Goal: Task Accomplishment & Management: Manage account settings

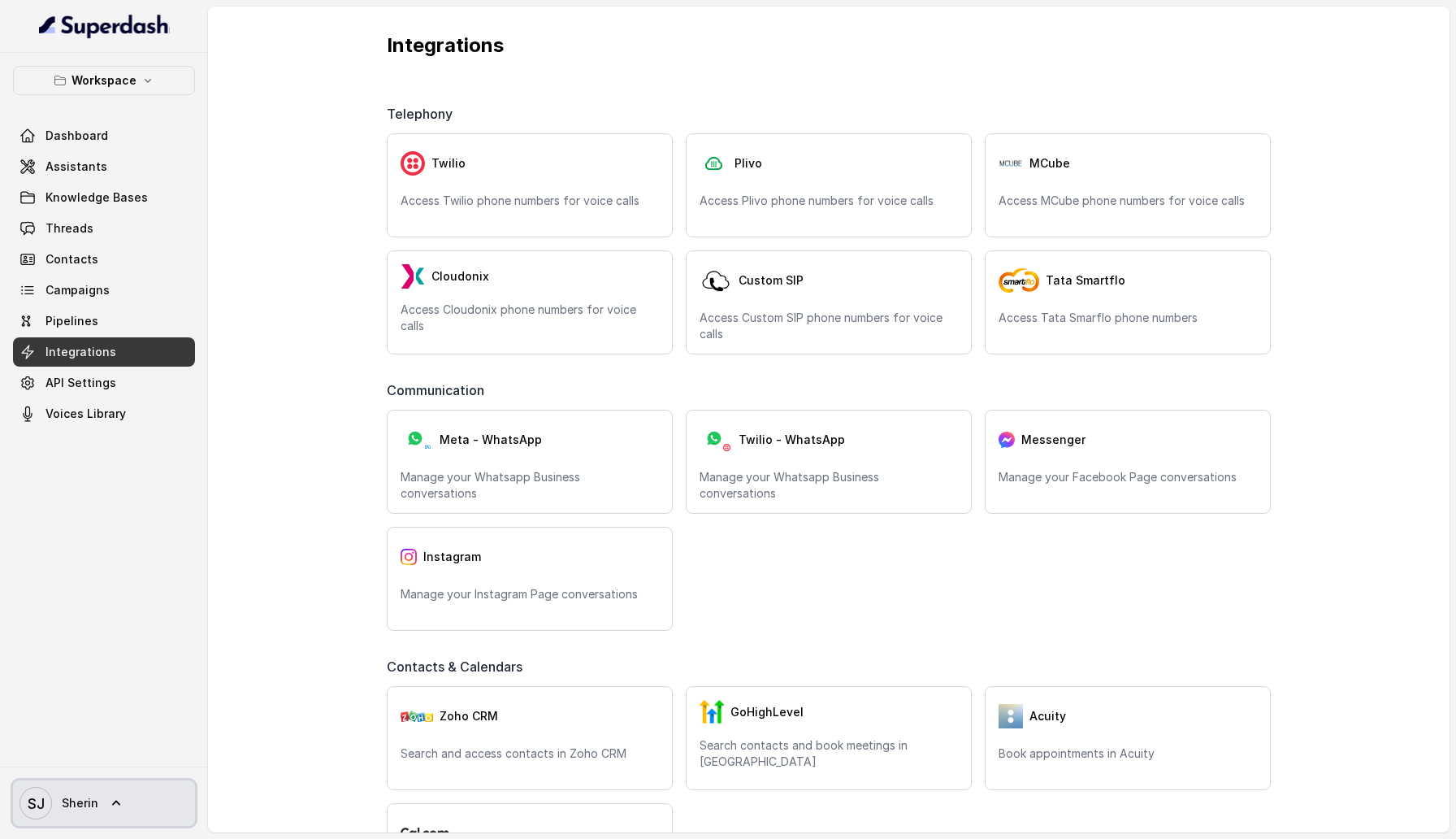
click at [92, 814] on span "[PERSON_NAME]" at bounding box center [58, 802] width 79 height 32
click at [95, 750] on div "Logout" at bounding box center [103, 755] width 138 height 19
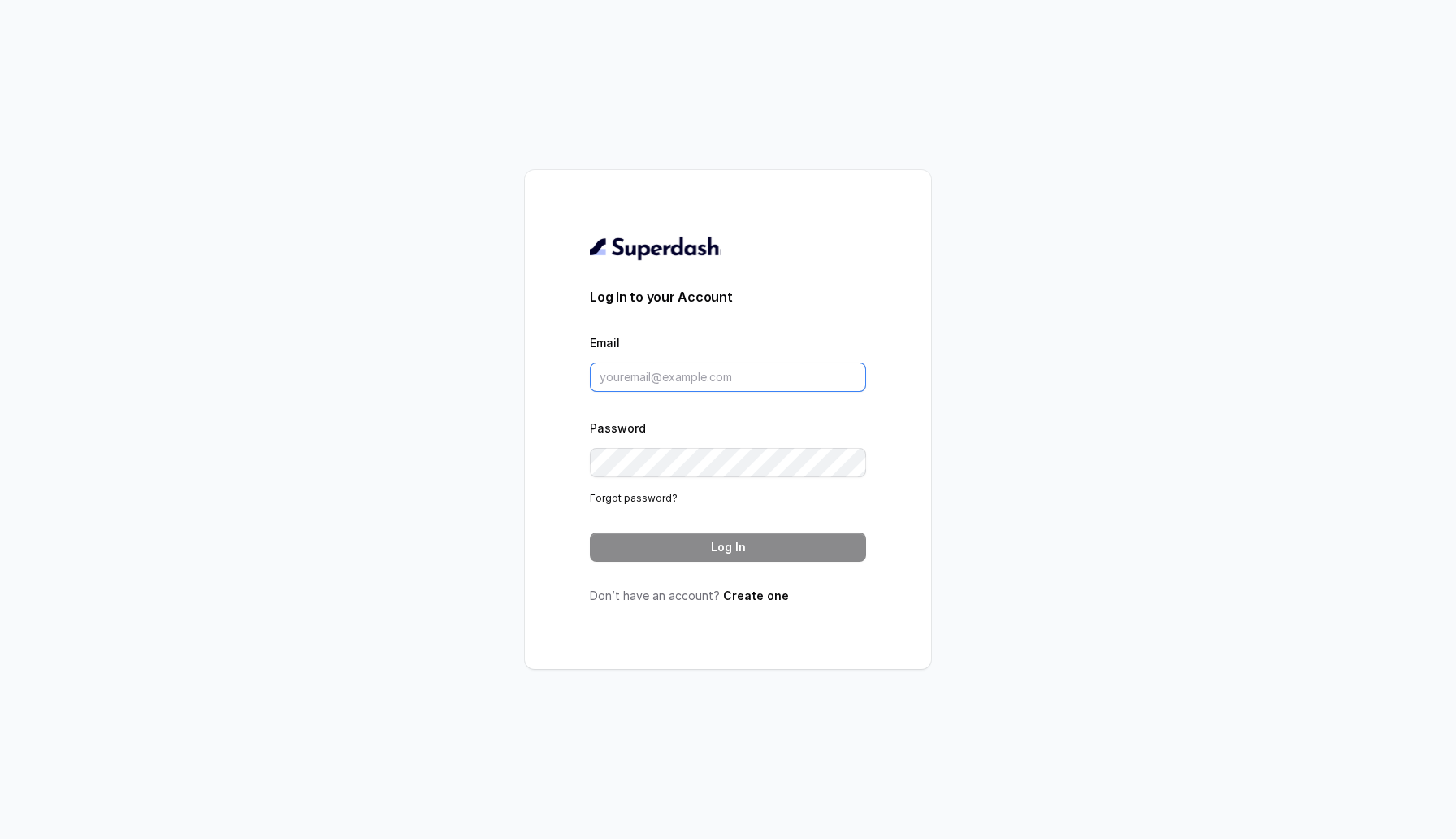
click at [641, 382] on input "Email" at bounding box center [728, 377] width 276 height 29
type input "[EMAIL_ADDRESS][DOMAIN_NAME]"
click at [741, 550] on button "Log In" at bounding box center [728, 546] width 276 height 29
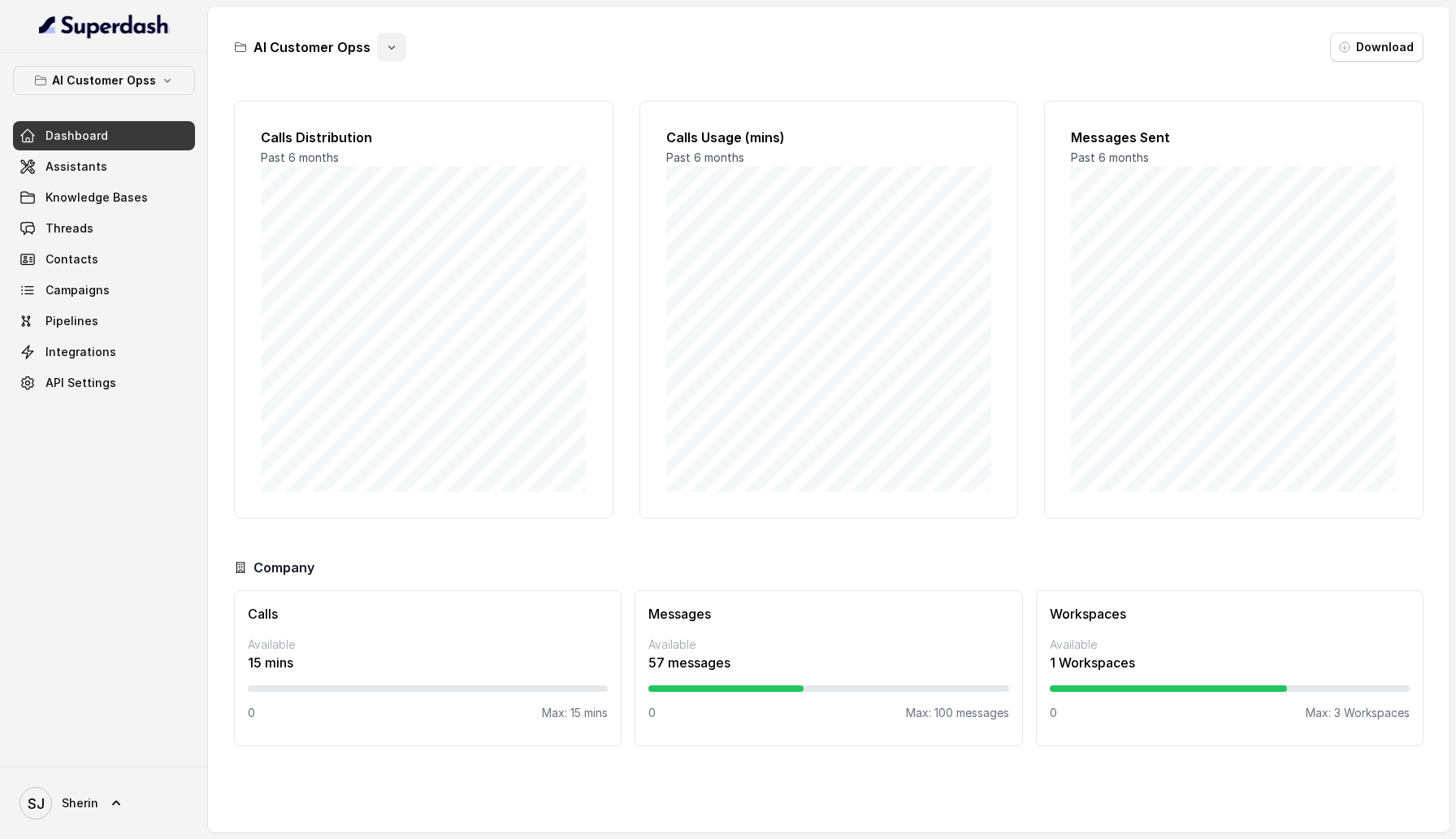
click at [390, 45] on icon "button" at bounding box center [391, 47] width 13 height 13
click at [393, 142] on button "Delete" at bounding box center [389, 144] width 96 height 29
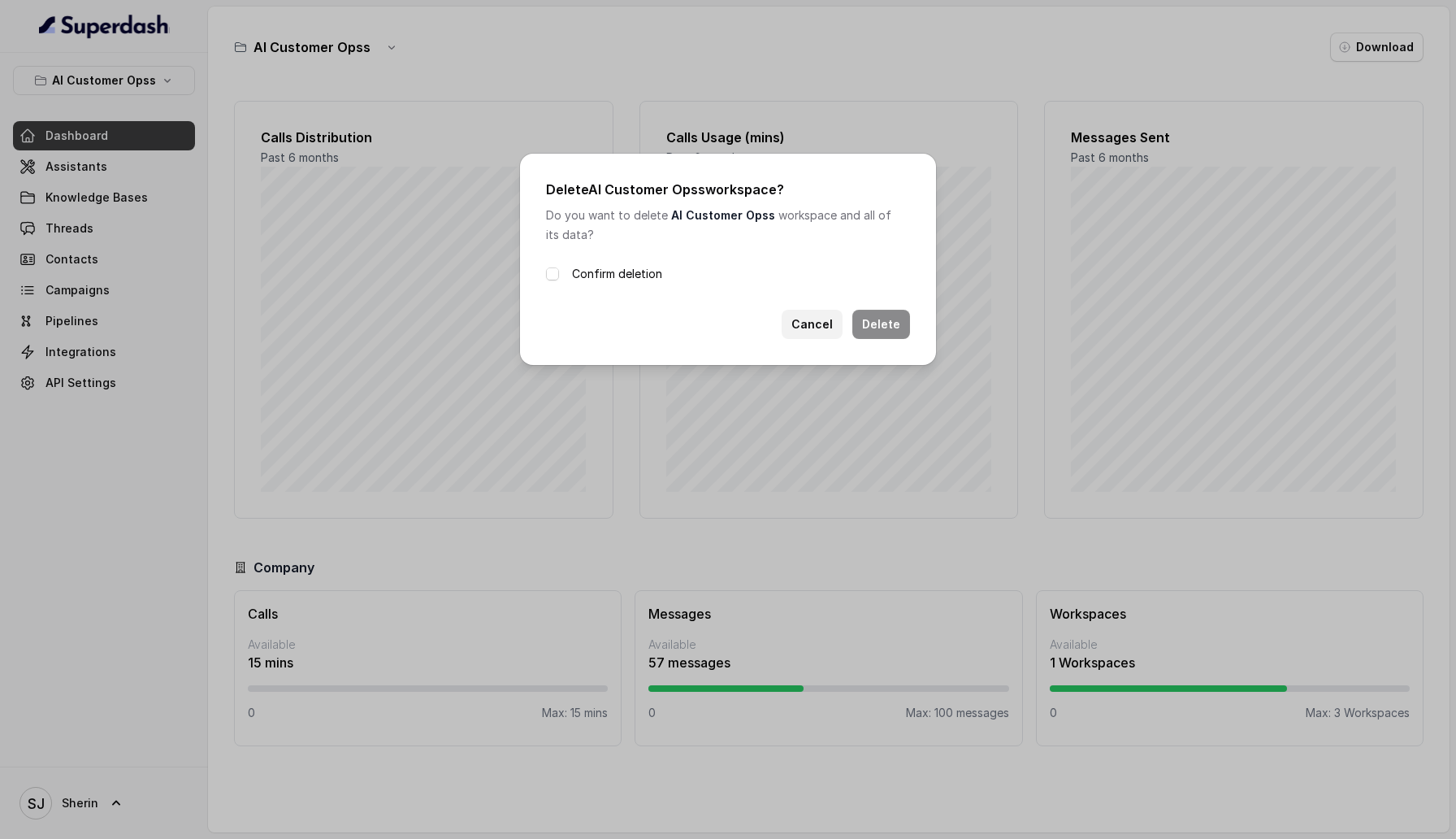
click at [829, 325] on button "Cancel" at bounding box center [811, 323] width 61 height 29
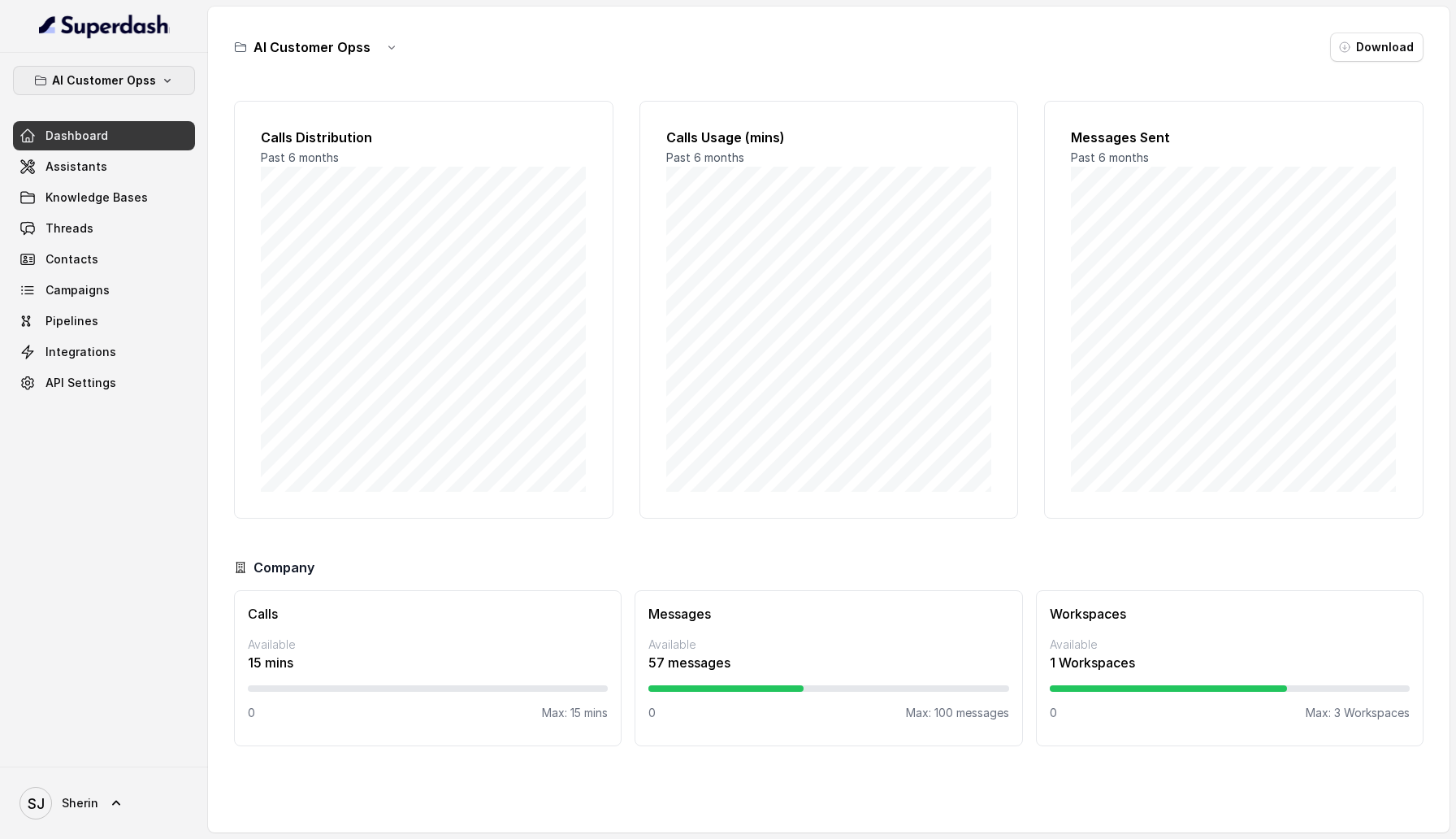
click at [172, 83] on button "AI Customer Opss" at bounding box center [104, 80] width 182 height 29
click at [432, 37] on div "AI Customer Opss Dashboard Assistants Knowledge Bases Threads Contacts Campaign…" at bounding box center [728, 419] width 1456 height 839
click at [370, 37] on div "AI Customer Opss" at bounding box center [320, 47] width 172 height 29
click at [411, 42] on div "AI Customer Opss Download" at bounding box center [829, 47] width 1189 height 29
click at [399, 42] on button "button" at bounding box center [391, 47] width 29 height 29
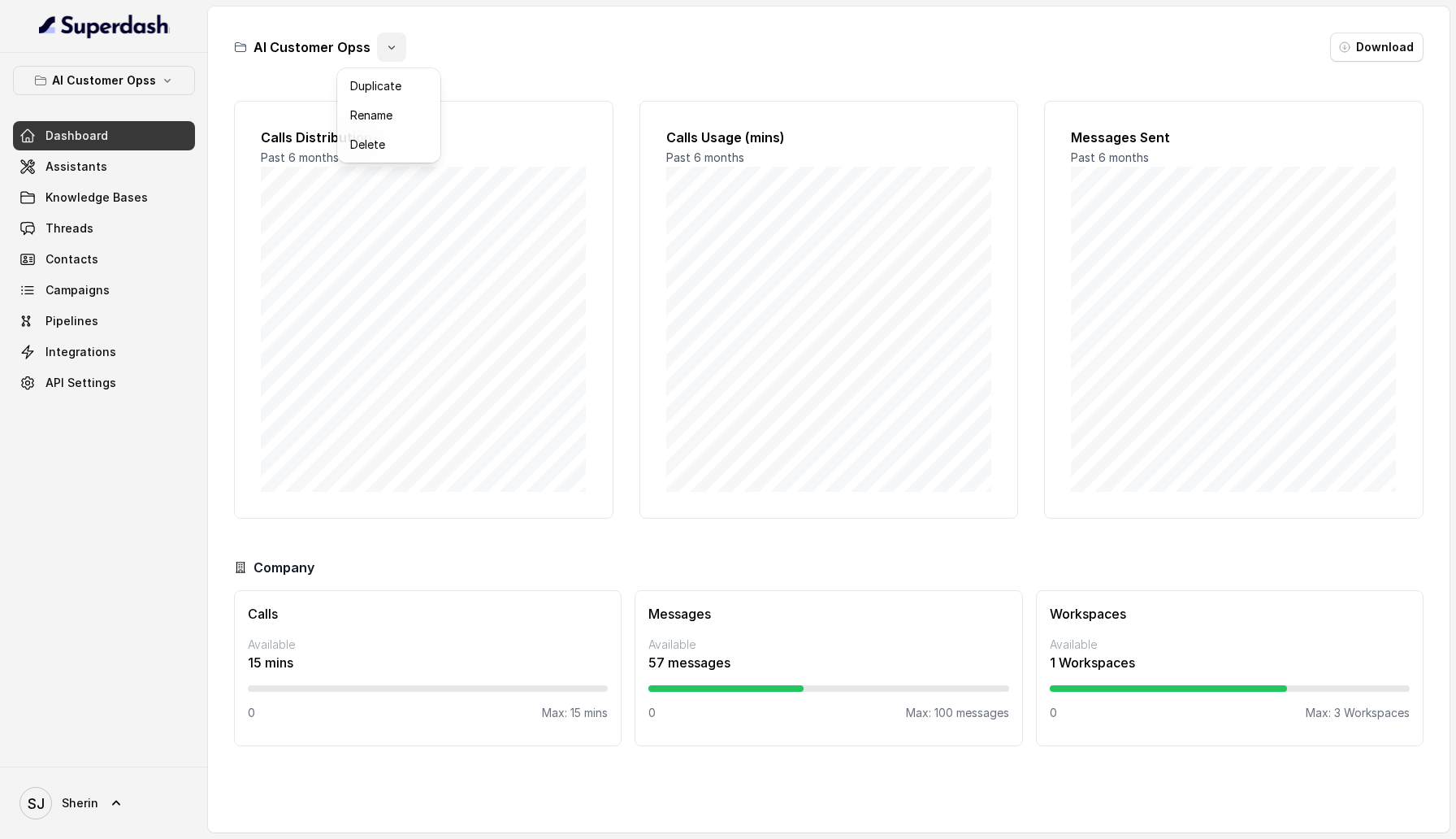
click at [553, 155] on div "AI Customer Opss Download Calls Distribution Past 6 months Calls Usage (mins) P…" at bounding box center [829, 419] width 1242 height 826
click at [133, 382] on link "API Settings" at bounding box center [104, 382] width 182 height 29
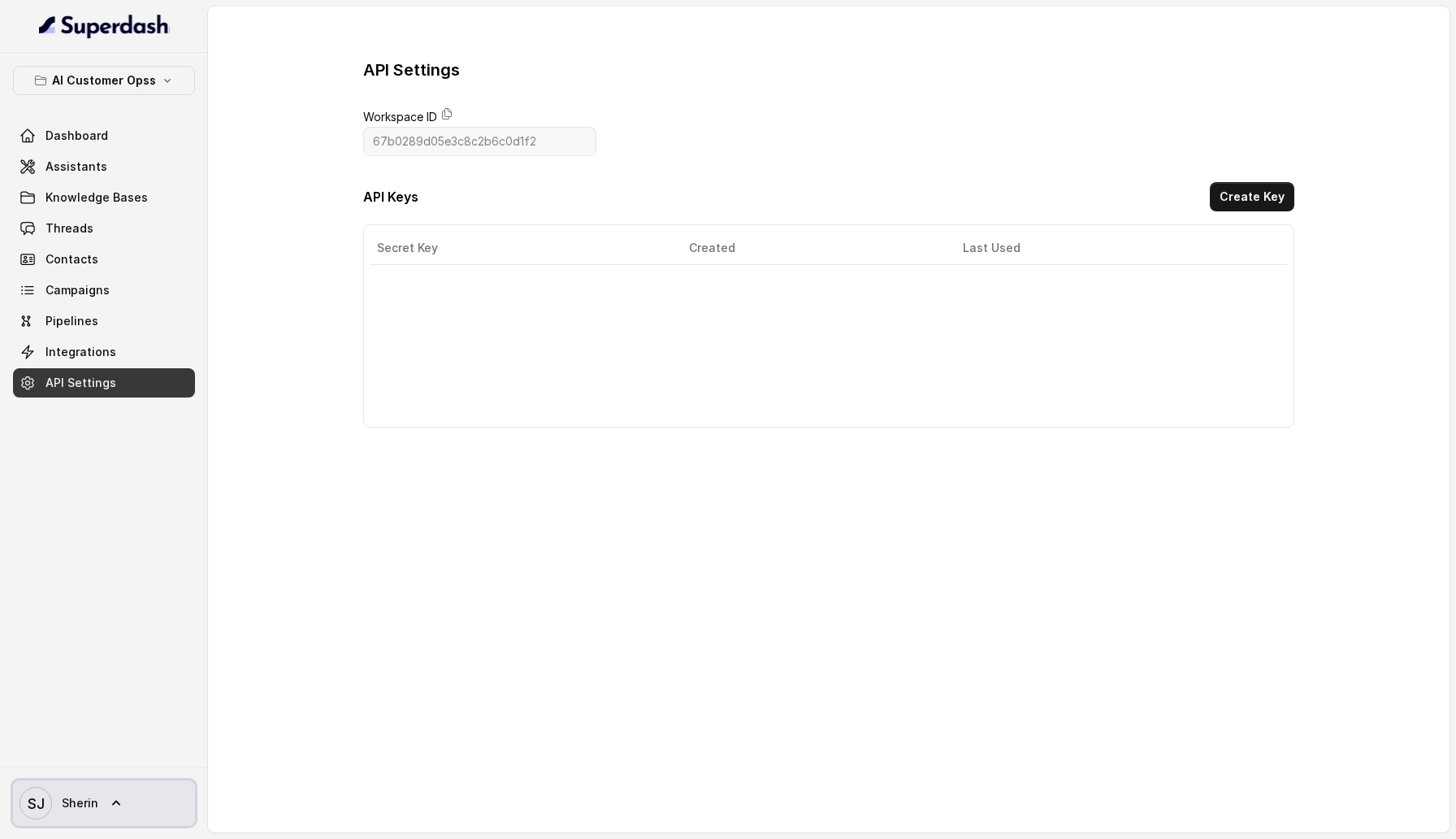
click at [90, 802] on span "Sherin" at bounding box center [80, 803] width 37 height 17
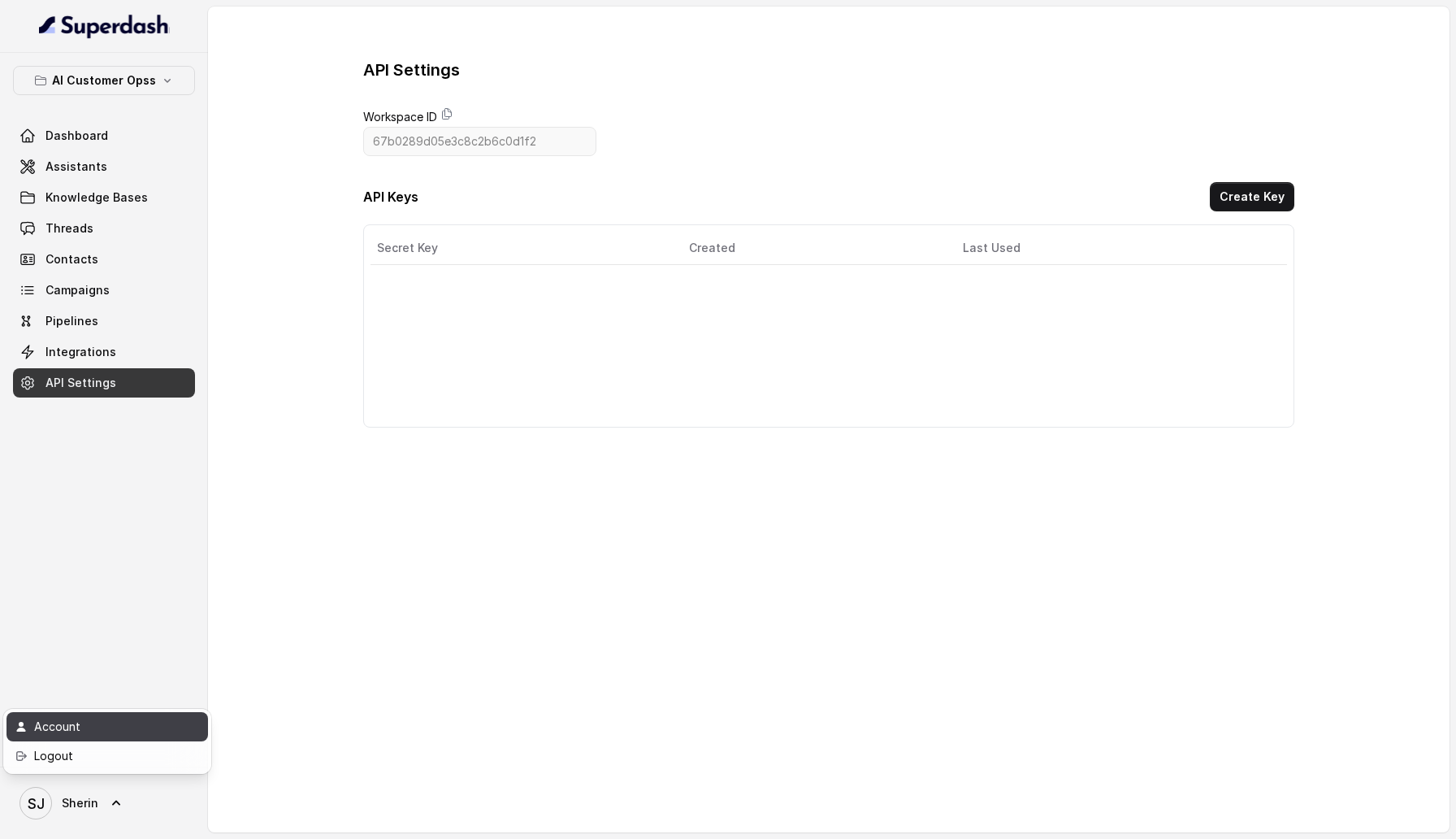
click at [104, 728] on div "Account" at bounding box center [103, 726] width 138 height 19
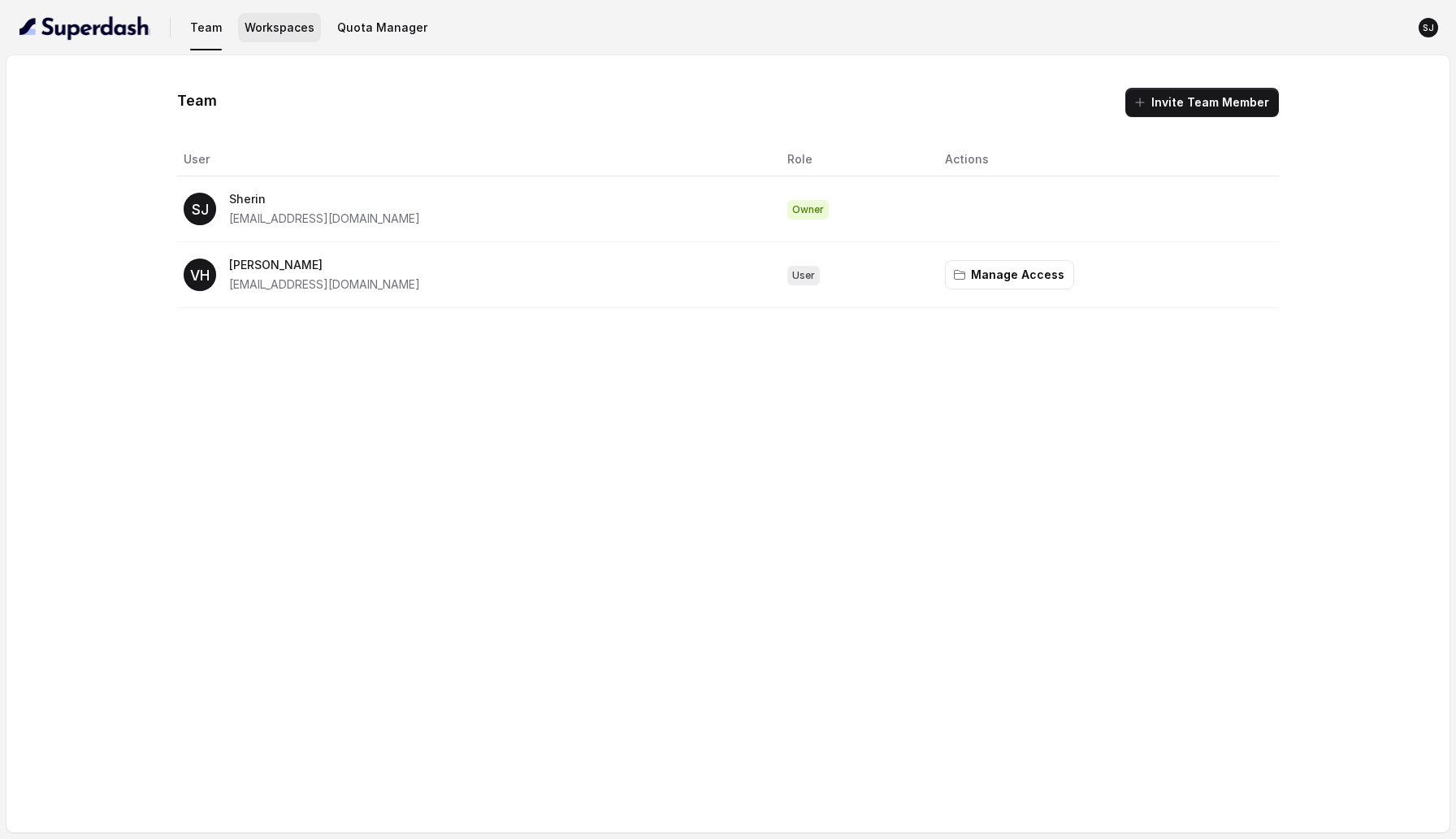
click at [274, 31] on button "Workspaces" at bounding box center [279, 27] width 83 height 29
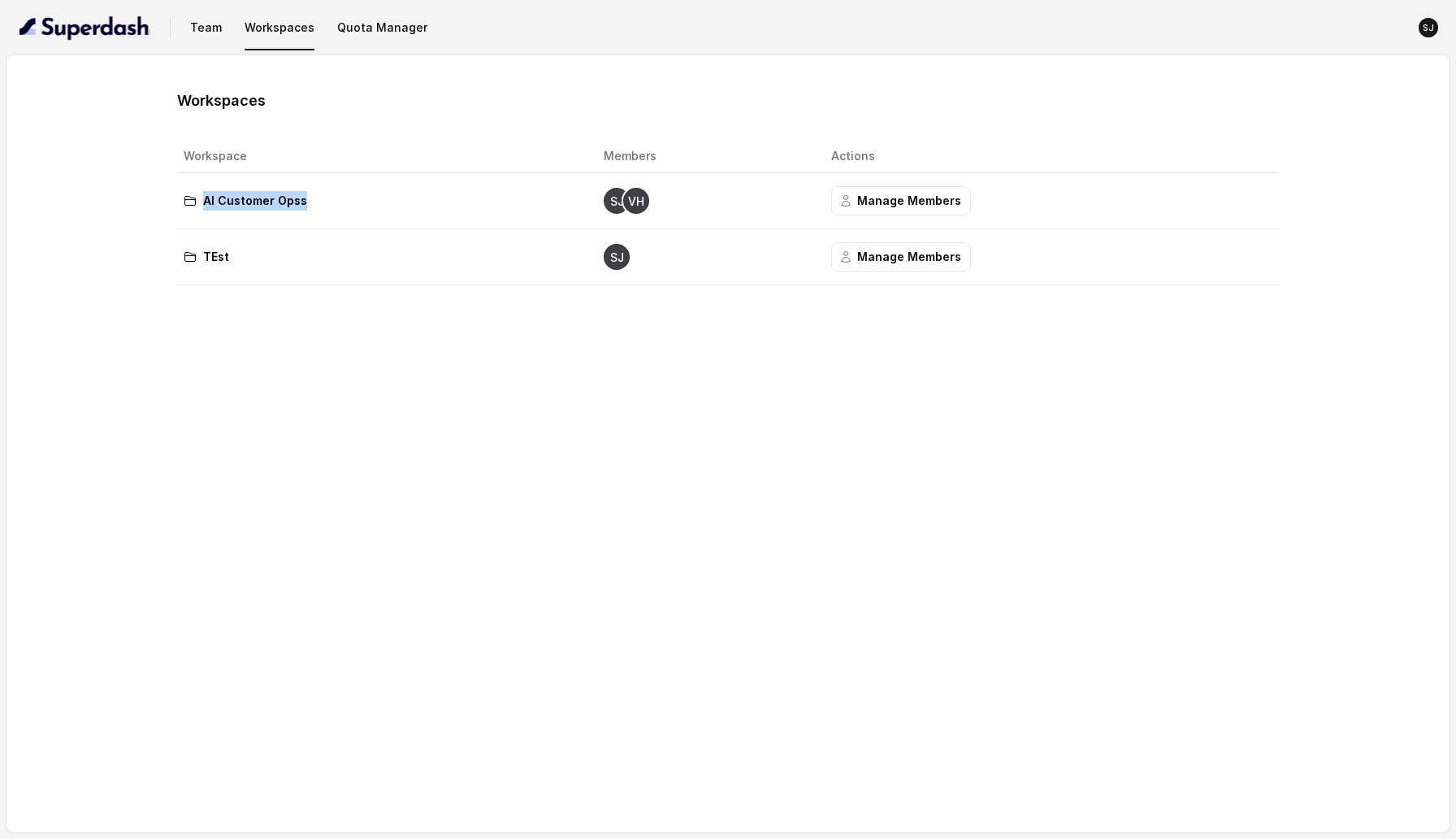
drag, startPoint x: 188, startPoint y: 200, endPoint x: 370, endPoint y: 201, distance: 182.0
click at [325, 201] on div "AI Customer Opss" at bounding box center [381, 200] width 394 height 19
click at [848, 195] on icon "button" at bounding box center [846, 201] width 13 height 13
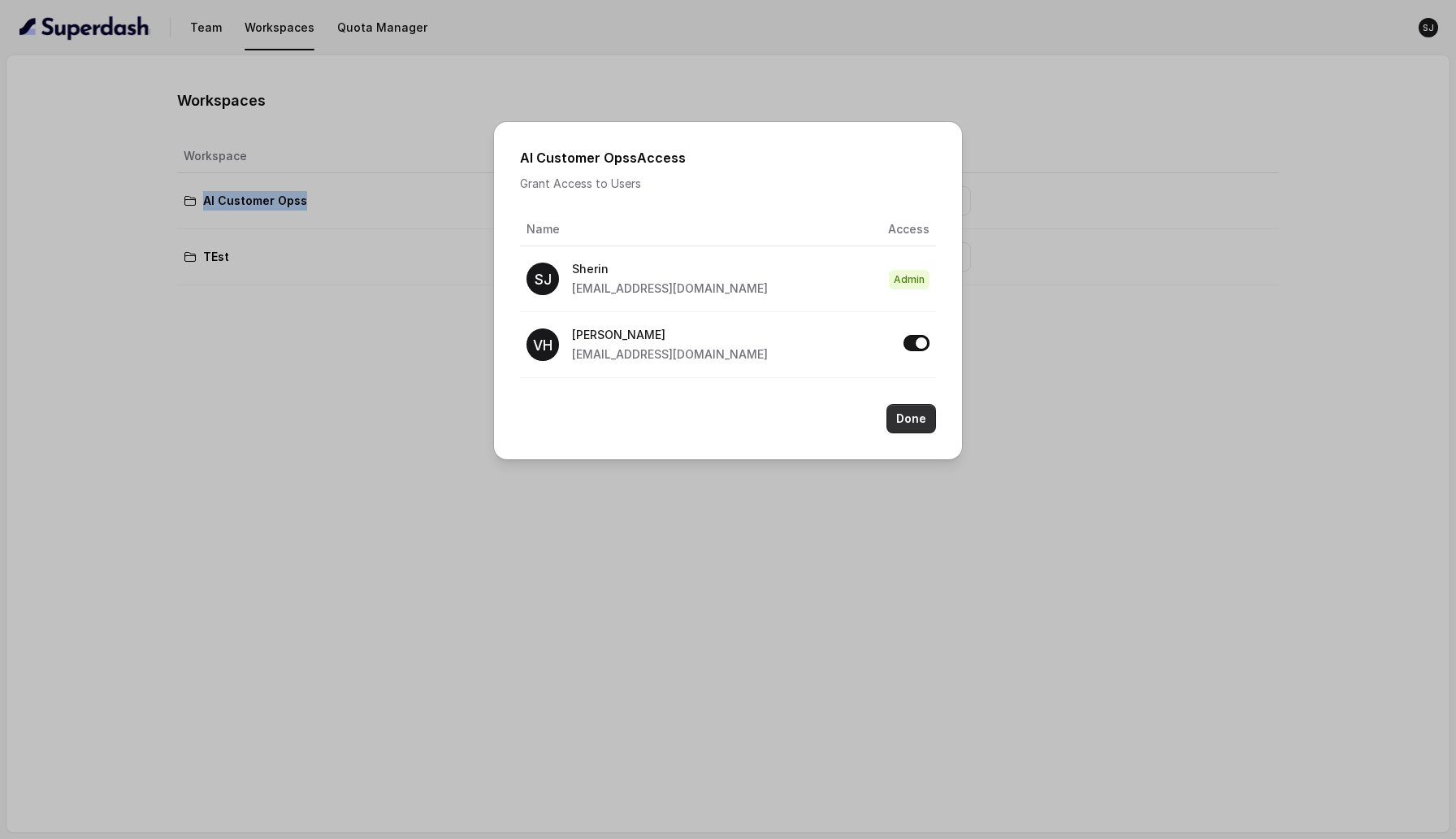
click at [917, 426] on button "Done" at bounding box center [911, 418] width 50 height 29
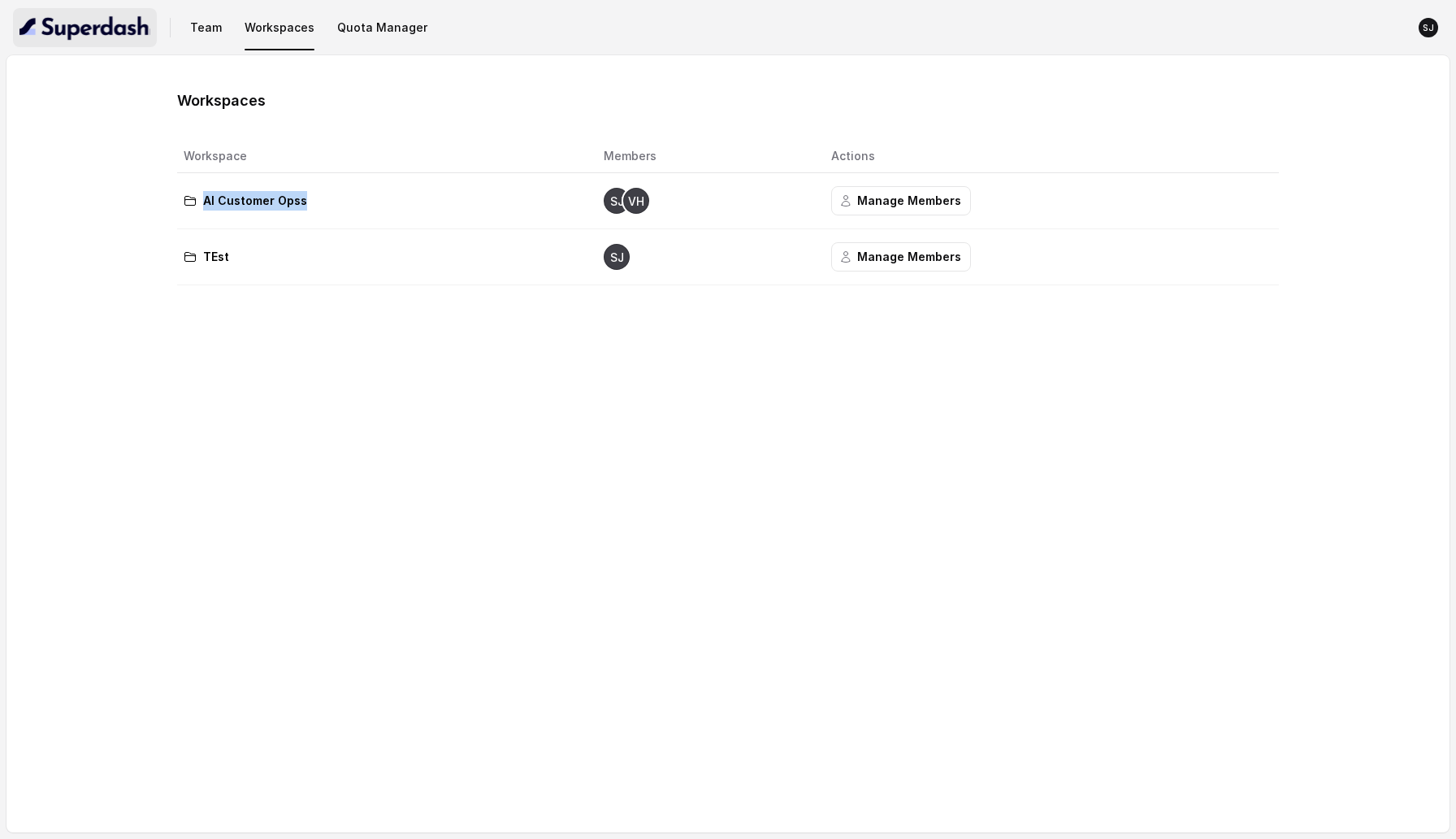
click at [64, 30] on img "button" at bounding box center [84, 27] width 130 height 26
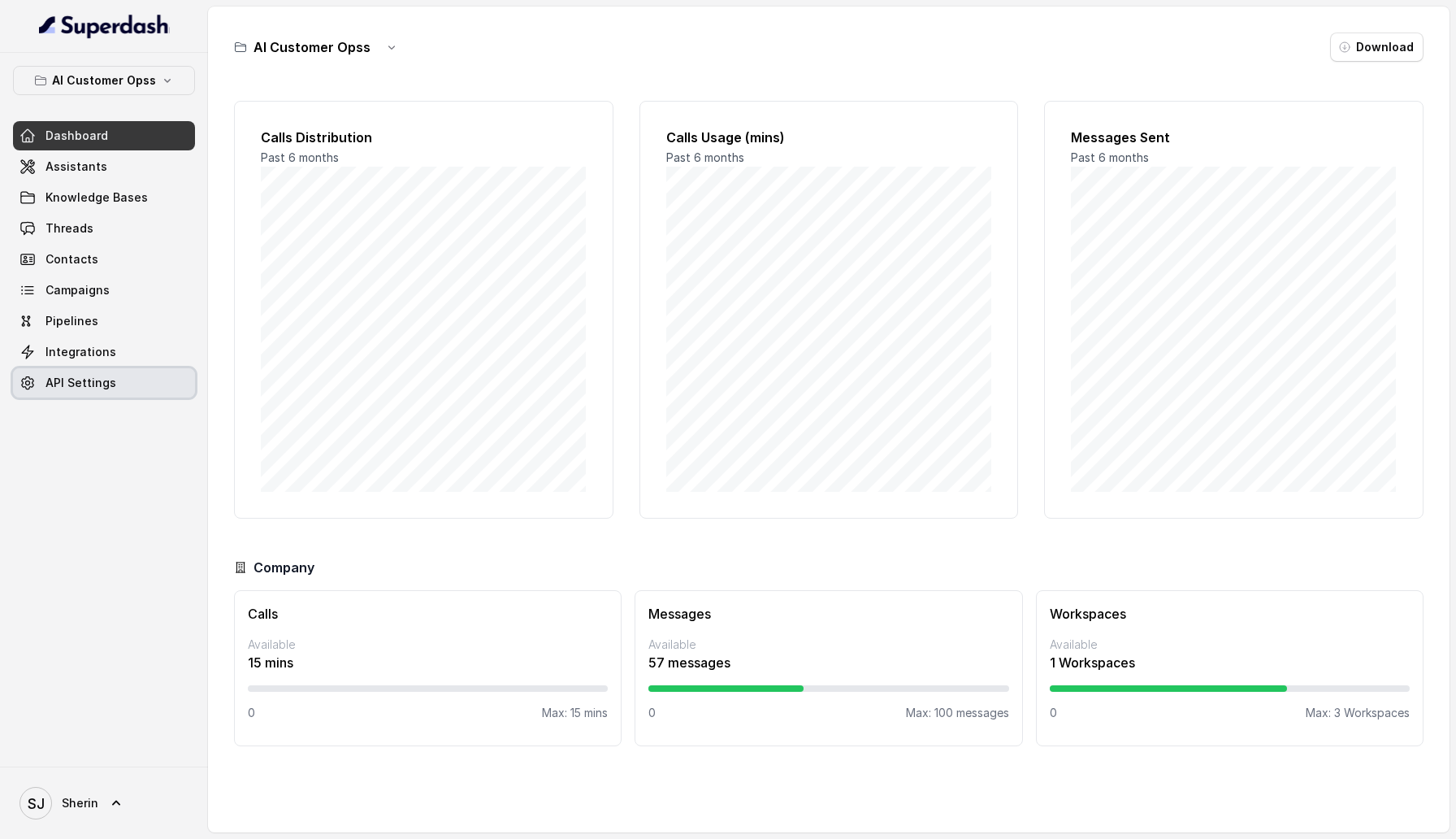
click at [122, 387] on link "API Settings" at bounding box center [104, 382] width 182 height 29
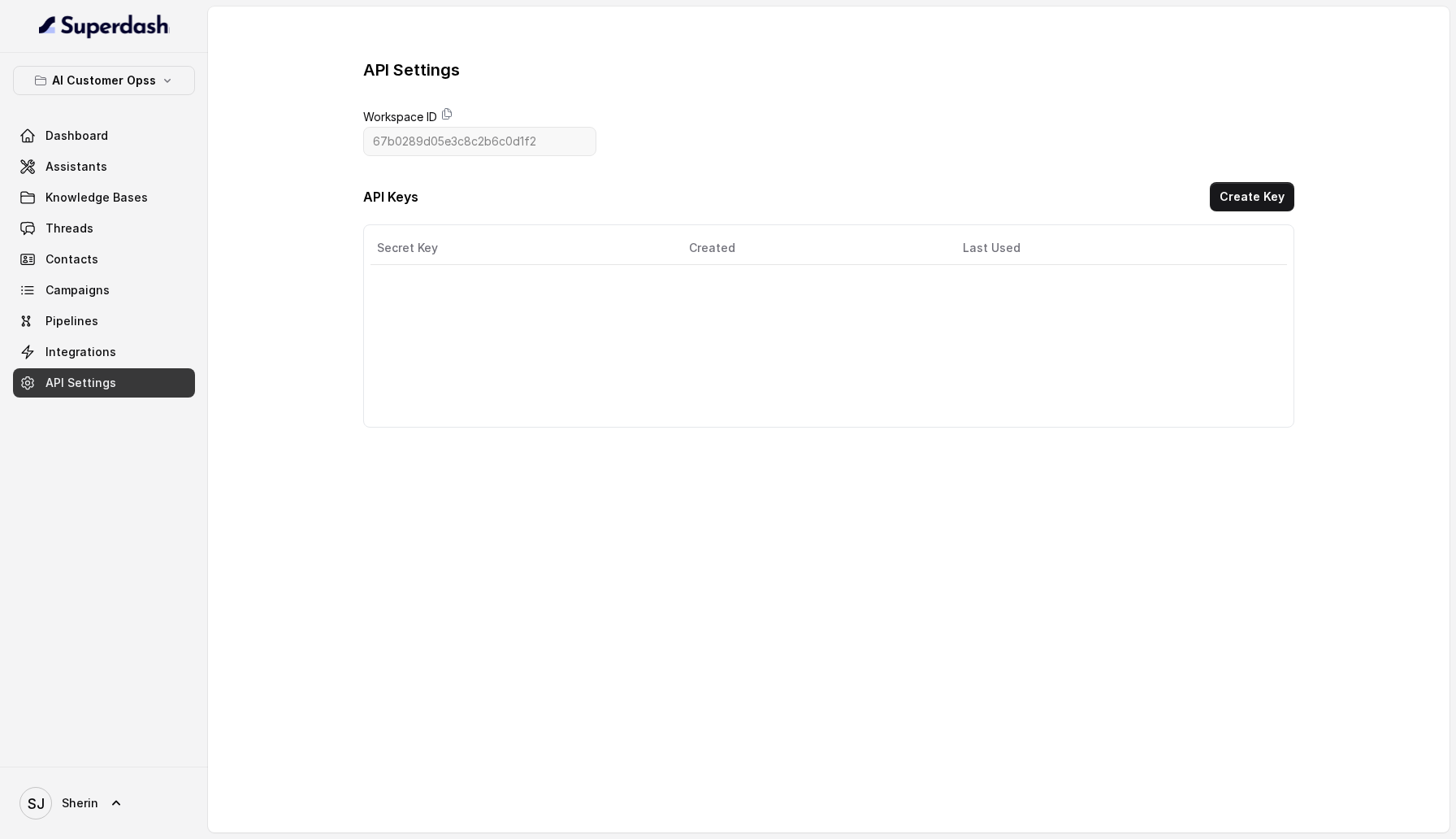
click at [730, 508] on main "API Settings Workspace ID 67b0289d05e3c8c2b6c0d1f2 API Keys Create Key Secret K…" at bounding box center [829, 417] width 1242 height 822
click at [106, 86] on p "AI Customer Opss" at bounding box center [104, 80] width 104 height 19
click at [151, 614] on div "AI Customer Opss Dashboard Assistants Knowledge Bases Threads Contacts Campaign…" at bounding box center [104, 410] width 208 height 713
click at [114, 794] on link "[PERSON_NAME]" at bounding box center [104, 802] width 182 height 46
click at [120, 723] on div "Account" at bounding box center [103, 726] width 138 height 19
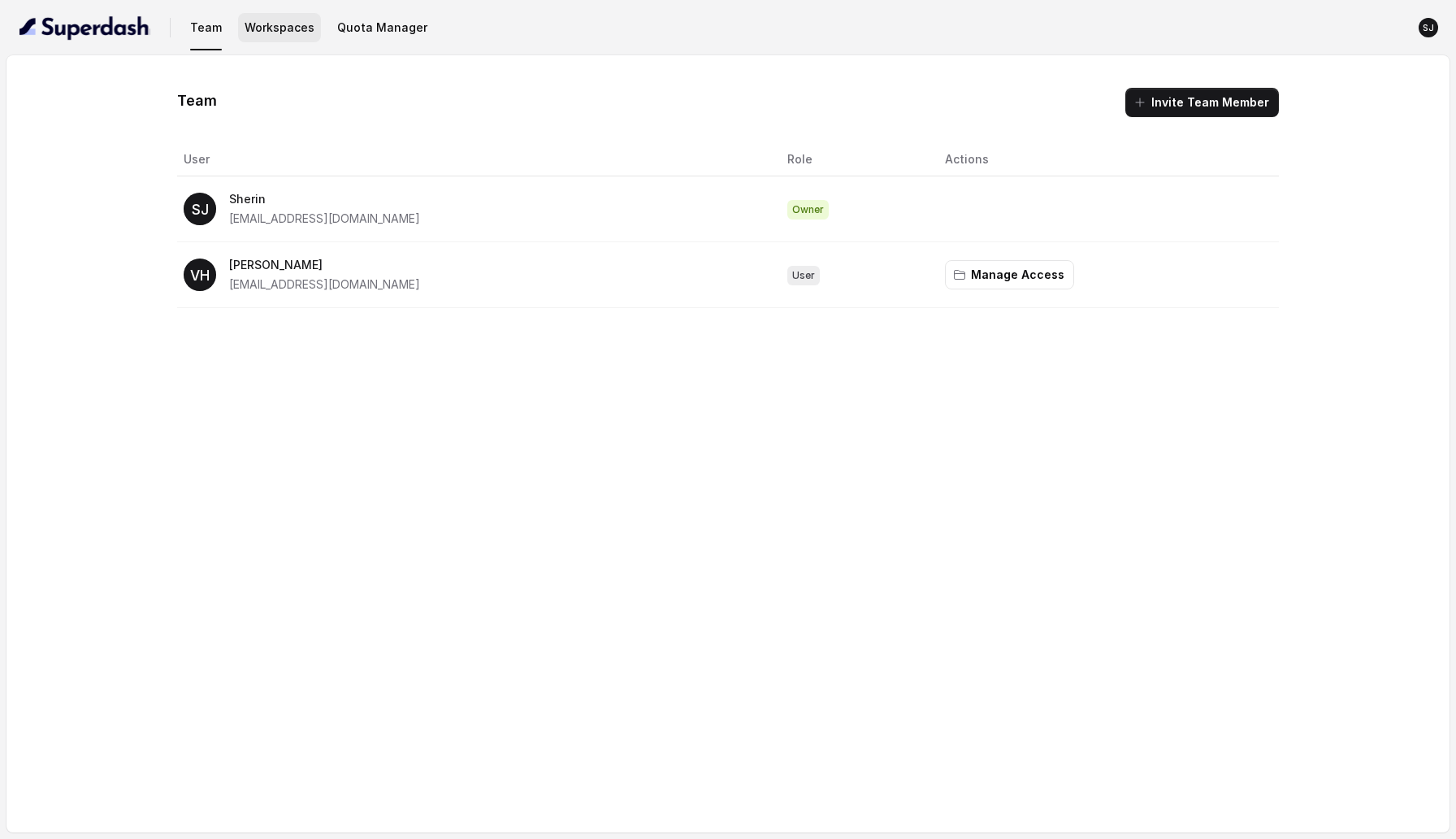
click at [289, 28] on button "Workspaces" at bounding box center [279, 27] width 83 height 29
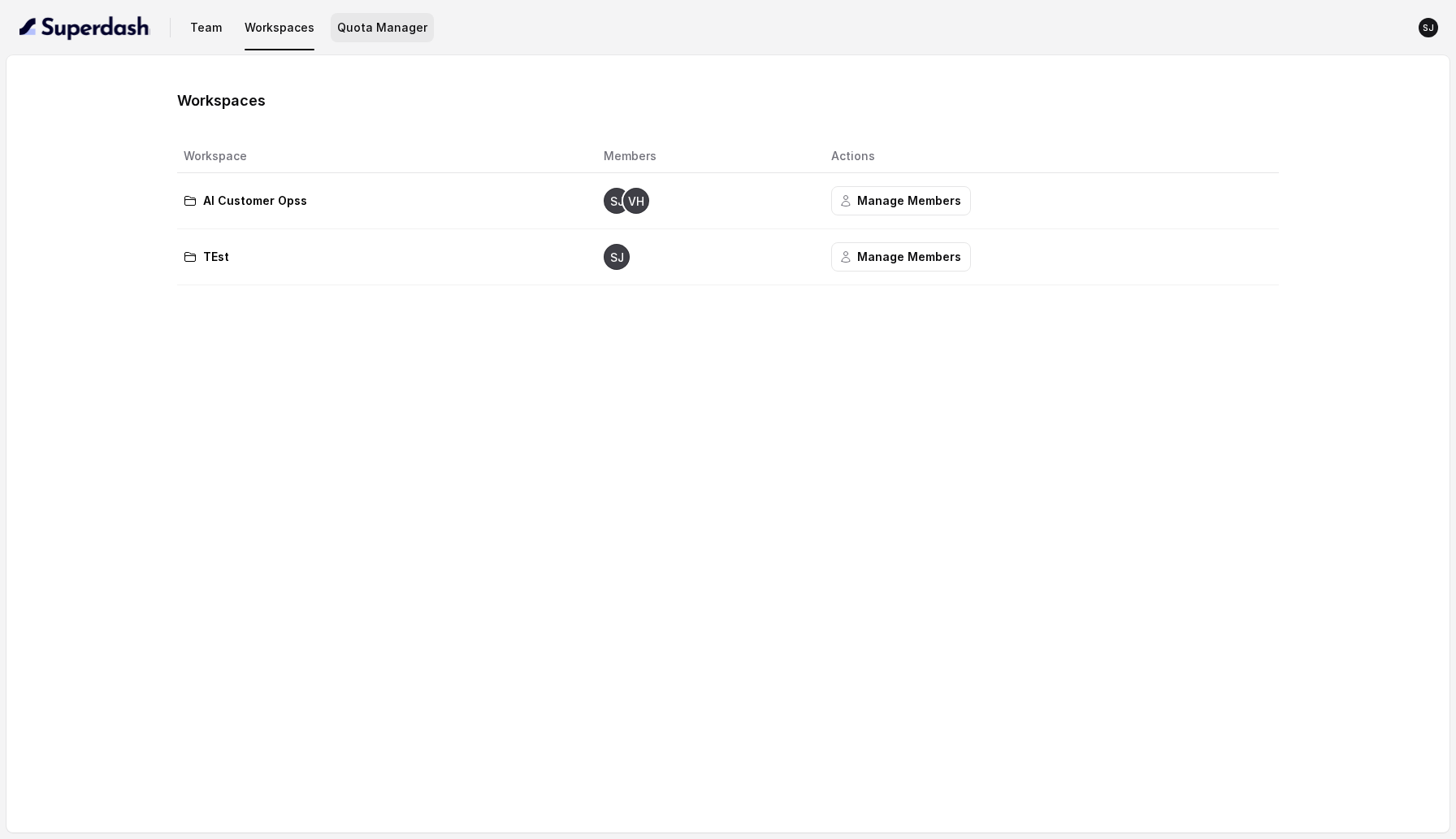
click at [378, 23] on button "Quota Manager" at bounding box center [382, 27] width 103 height 29
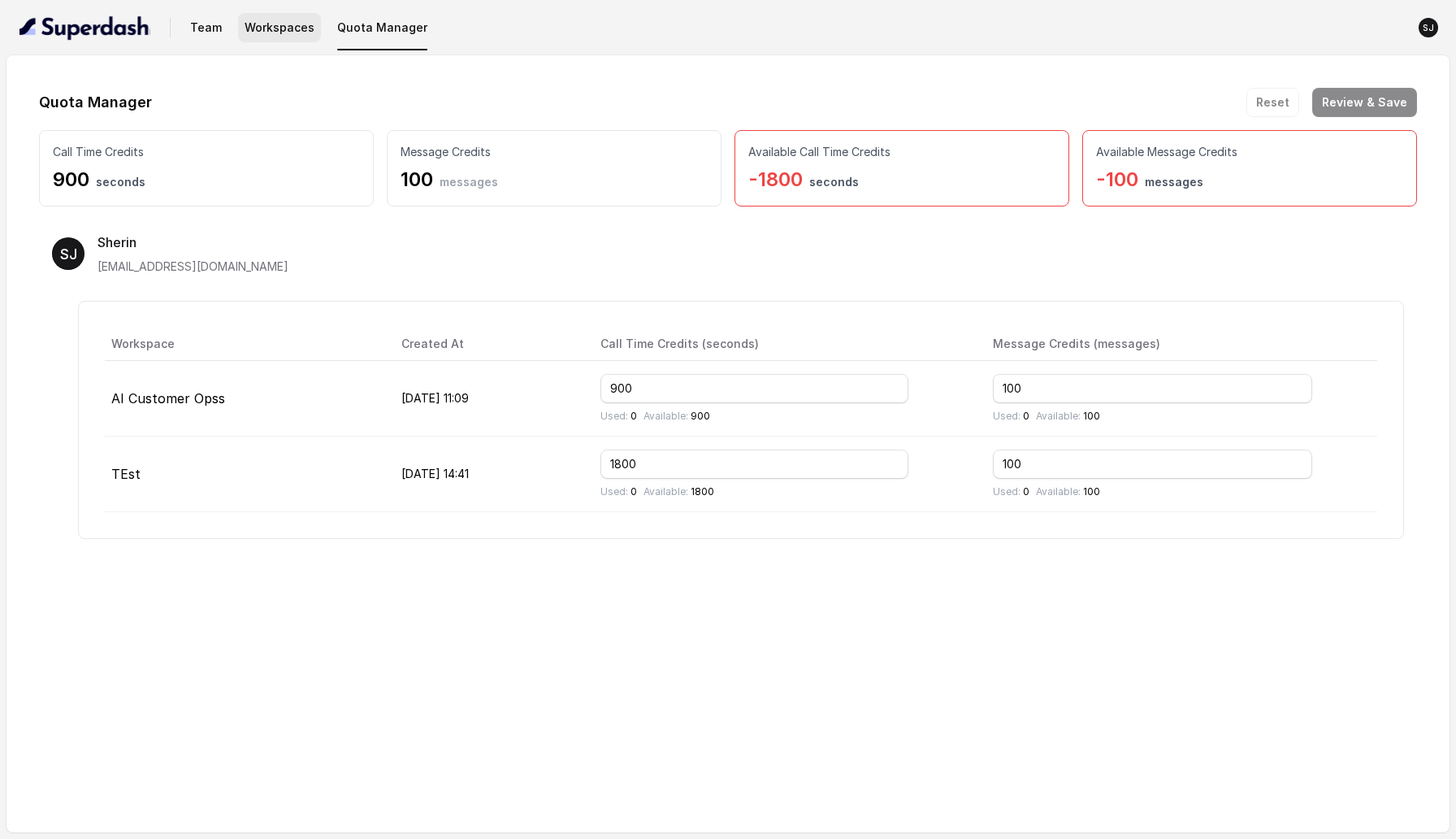
click at [298, 29] on button "Workspaces" at bounding box center [279, 27] width 83 height 29
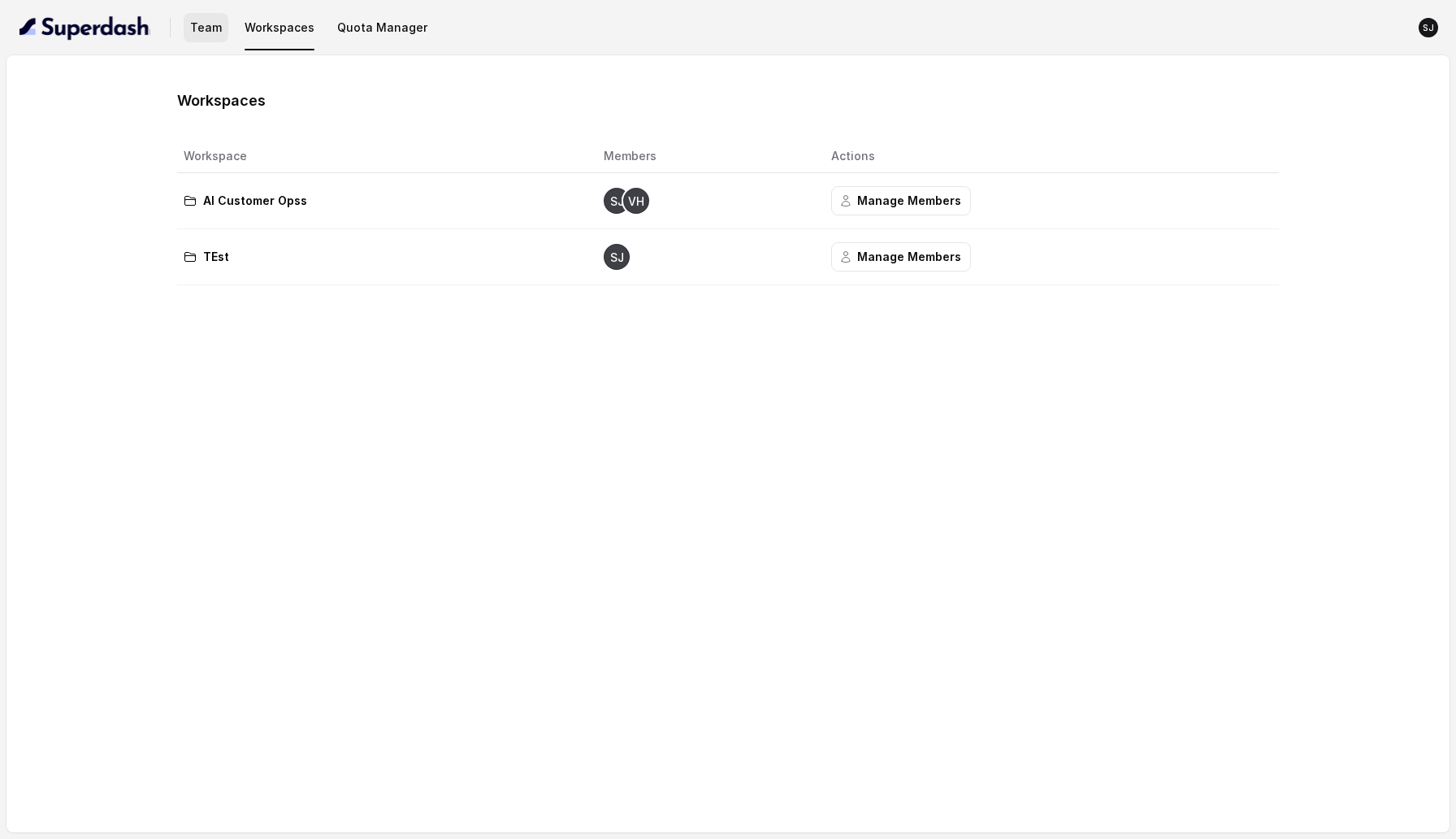
click at [188, 27] on button "Team" at bounding box center [206, 27] width 45 height 29
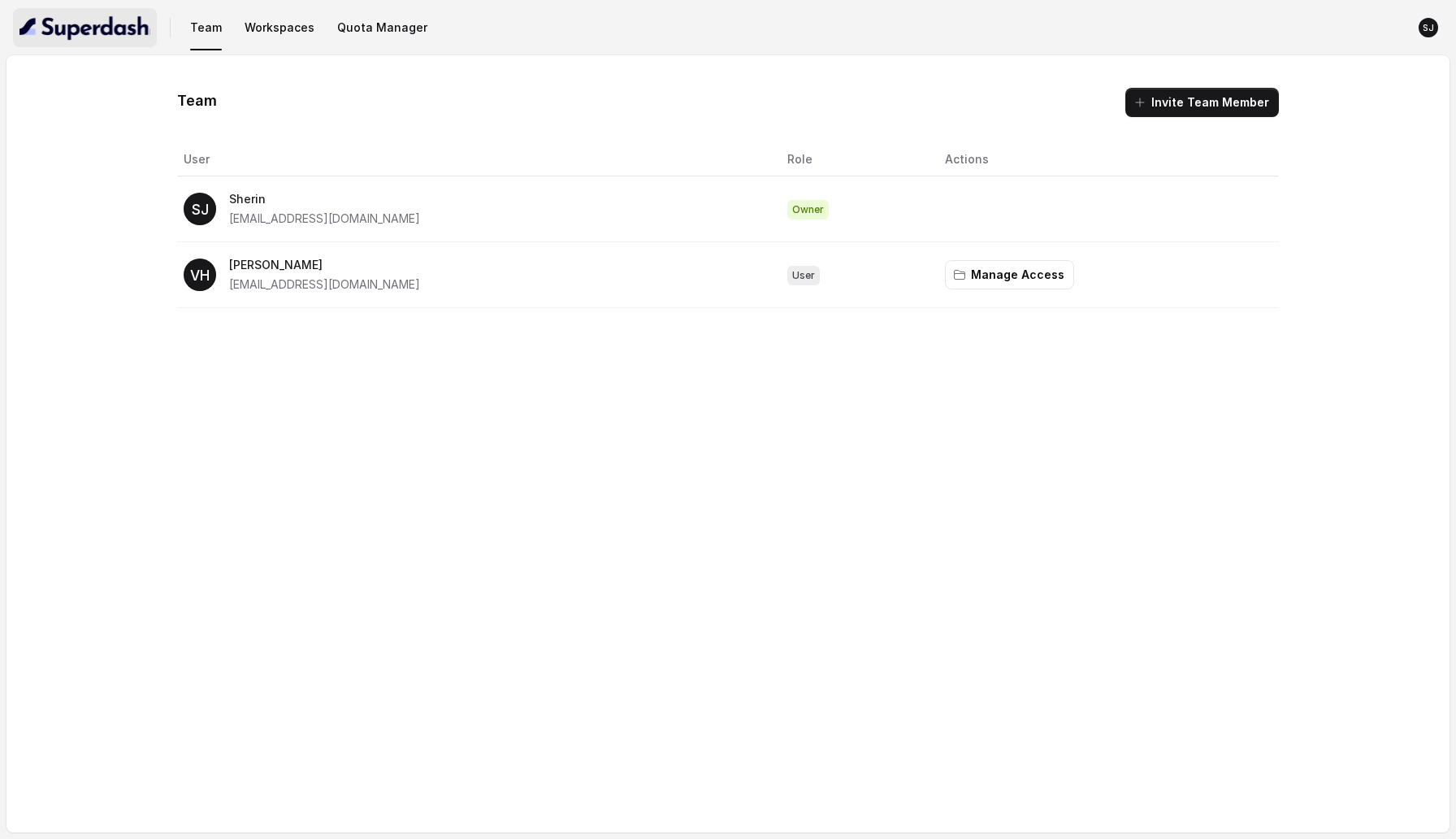
click at [98, 33] on img "button" at bounding box center [84, 27] width 130 height 26
